Goal: Find specific page/section: Find specific page/section

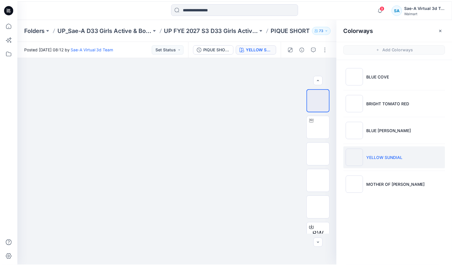
scroll to position [38, 0]
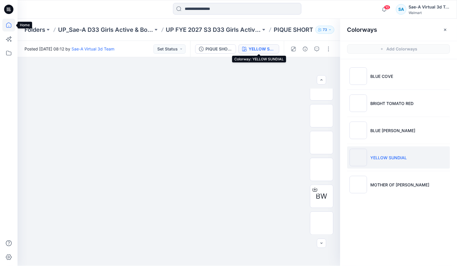
click at [10, 27] on icon at bounding box center [8, 24] width 5 height 5
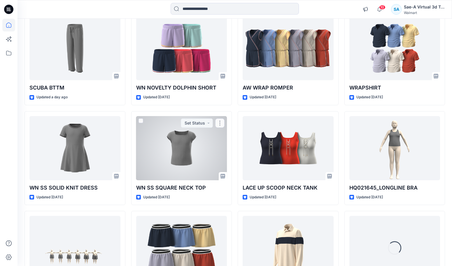
scroll to position [591, 0]
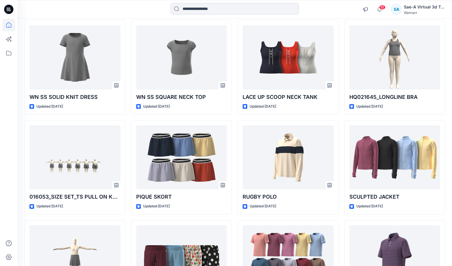
scroll to position [600, 0]
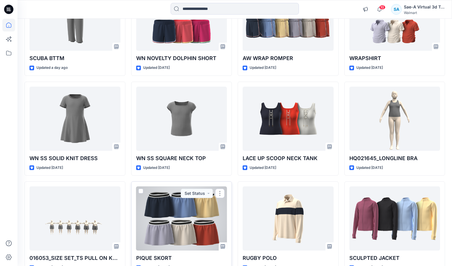
click at [165, 221] on div at bounding box center [181, 218] width 91 height 64
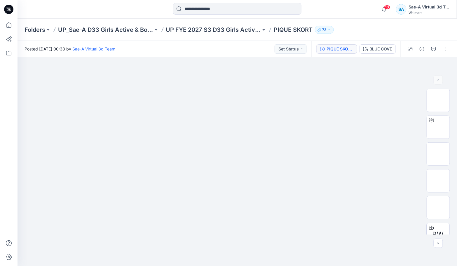
click at [341, 48] on div "PIQUE SKORT_Full Colorways" at bounding box center [340, 49] width 27 height 6
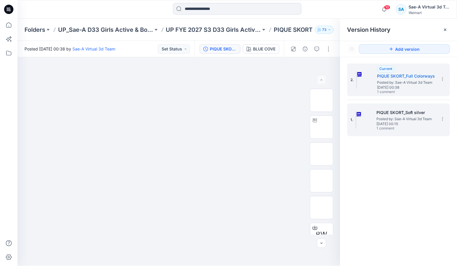
click at [385, 125] on span "Friday, August 29, 2025 00:15" at bounding box center [406, 124] width 58 height 4
click at [393, 80] on span "Posted by: Sae-A Virtual 3d Team" at bounding box center [406, 83] width 58 height 6
